Goal: Transaction & Acquisition: Download file/media

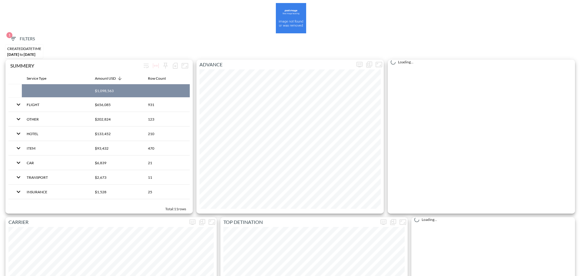
click at [19, 38] on span "1 Filters" at bounding box center [21, 39] width 25 height 8
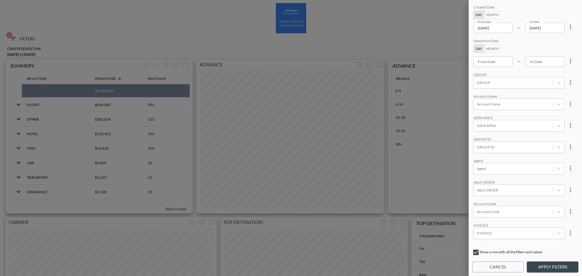
click at [506, 28] on input "[DATE]" at bounding box center [492, 28] width 39 height 10
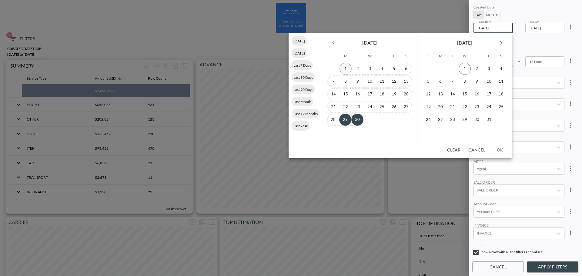
click at [347, 65] on button "1" at bounding box center [346, 69] width 12 height 12
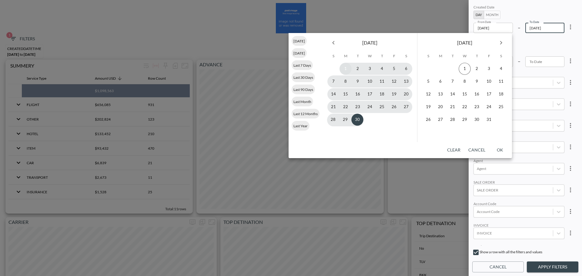
type input "[DATE]"
click at [356, 121] on button "30" at bounding box center [357, 120] width 12 height 12
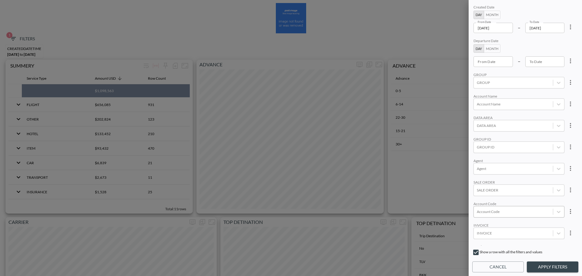
click at [513, 213] on div at bounding box center [513, 212] width 73 height 6
click at [477, 185] on input "AXSO" at bounding box center [478, 181] width 13 height 13
type input "AXS"
click at [504, 156] on div "Created Date Day Month From Date 2025-09-01 From Date – To Date 2025-09-30 To D…" at bounding box center [525, 125] width 106 height 242
click at [547, 272] on button "Apply Filters" at bounding box center [553, 267] width 52 height 11
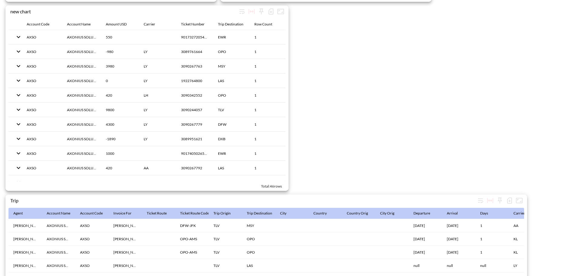
scroll to position [909, 0]
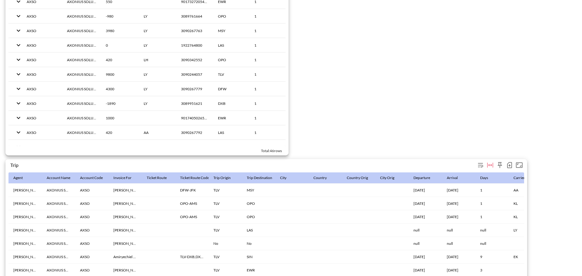
click at [508, 166] on icon "button" at bounding box center [509, 165] width 7 height 7
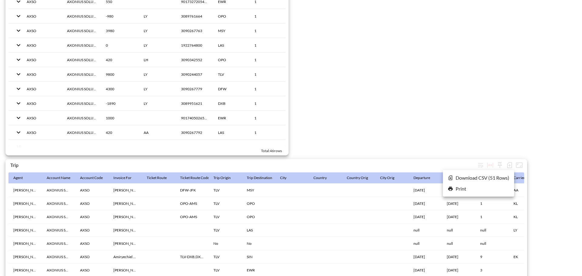
click at [462, 175] on li "Download CSV ( 51 Rows )" at bounding box center [478, 177] width 71 height 11
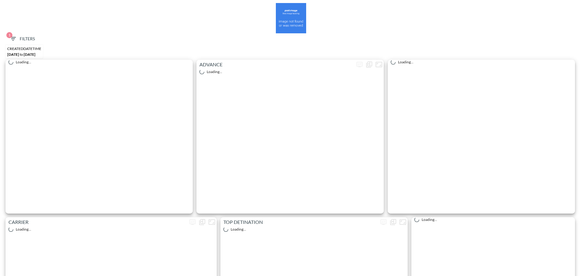
click at [22, 39] on span "1 Filters" at bounding box center [21, 39] width 25 height 8
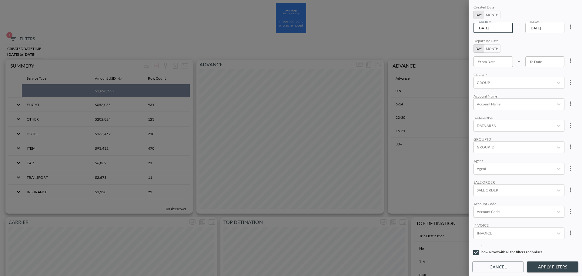
click at [505, 29] on input "[DATE]" at bounding box center [492, 28] width 39 height 10
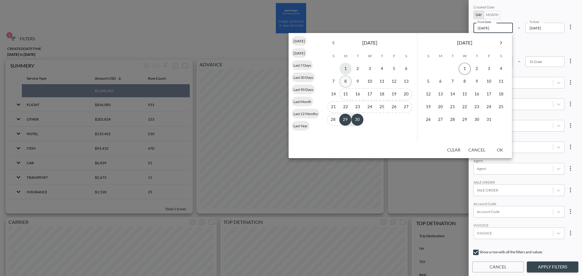
click at [347, 69] on button "1" at bounding box center [346, 69] width 12 height 12
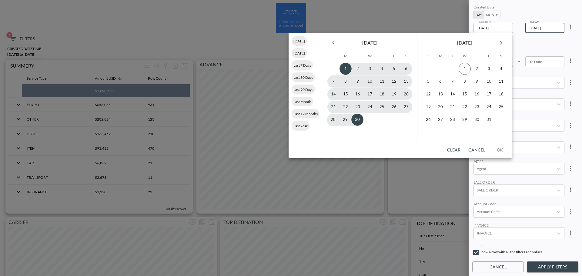
type input "[DATE]"
click at [356, 122] on button "30" at bounding box center [357, 120] width 12 height 12
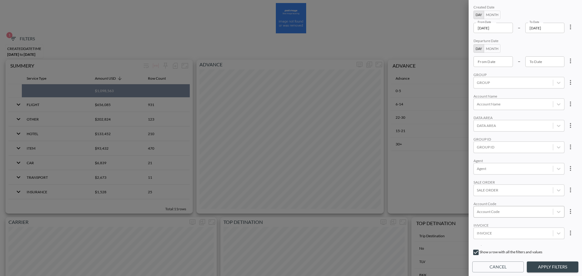
click at [492, 213] on div at bounding box center [513, 212] width 73 height 6
type input "ח"
click at [477, 189] on input "JFRU" at bounding box center [478, 192] width 13 height 13
type input "JFRU"
click at [513, 158] on div "Created Date Day Month From Date [DATE] From Date – To Date [DATE] To Date Depa…" at bounding box center [525, 125] width 106 height 242
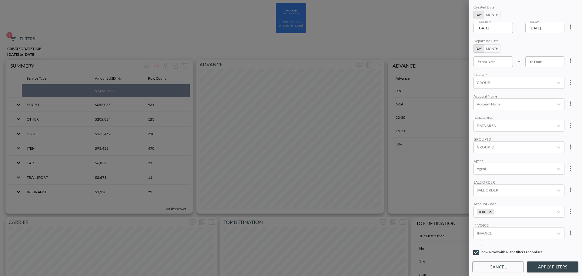
click at [555, 270] on button "Apply Filters" at bounding box center [553, 267] width 52 height 11
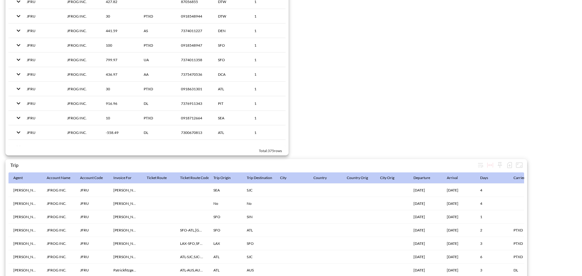
scroll to position [937, 0]
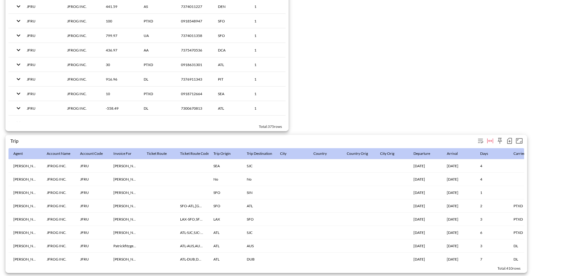
click at [509, 140] on icon "button" at bounding box center [509, 141] width 2 height 2
click at [489, 149] on li "Download CSV ( 410 Rows )" at bounding box center [477, 150] width 74 height 11
